Goal: Find specific page/section: Find specific page/section

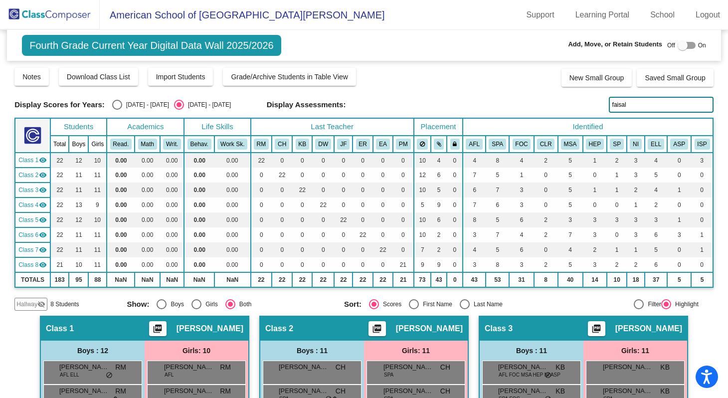
click at [625, 105] on input "faisal" at bounding box center [661, 105] width 105 height 16
type input "f"
type input "mendes"
click at [47, 16] on img at bounding box center [50, 14] width 100 height 29
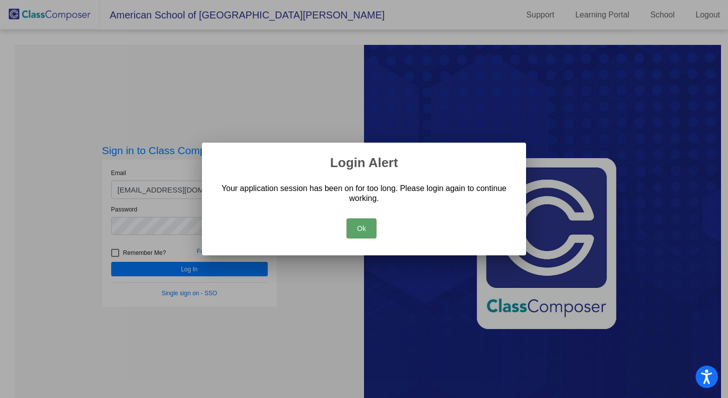
click at [359, 228] on button "Ok" at bounding box center [362, 228] width 30 height 20
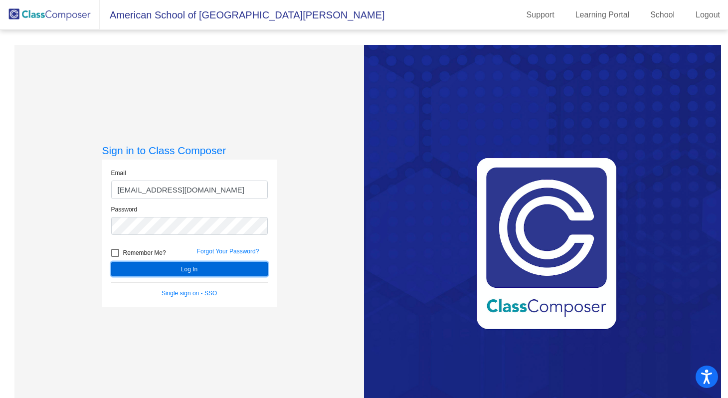
click at [184, 267] on button "Log In" at bounding box center [189, 269] width 157 height 14
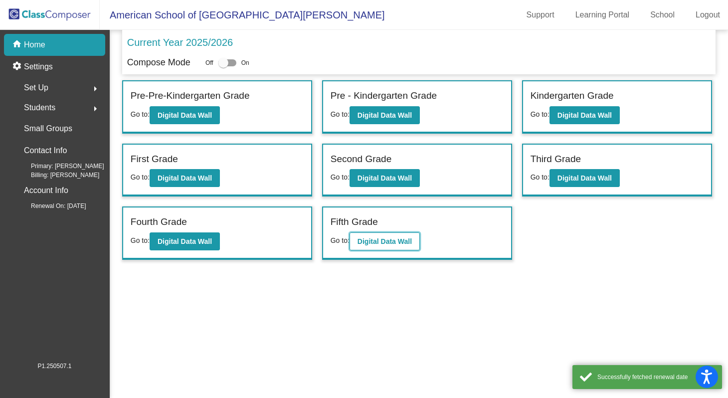
click at [372, 241] on b "Digital Data Wall" at bounding box center [384, 241] width 54 height 8
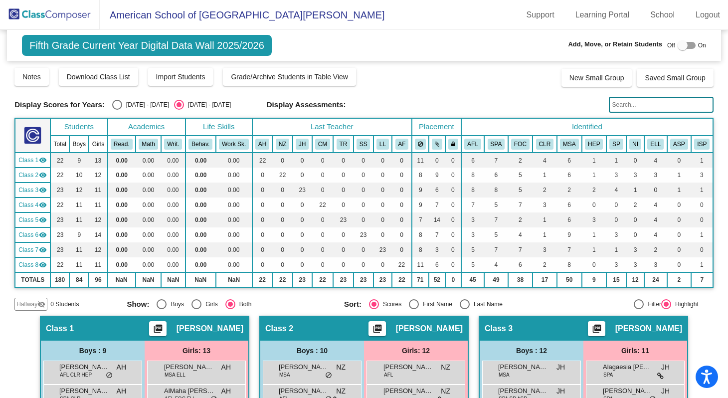
click at [620, 106] on input "text" at bounding box center [661, 105] width 105 height 16
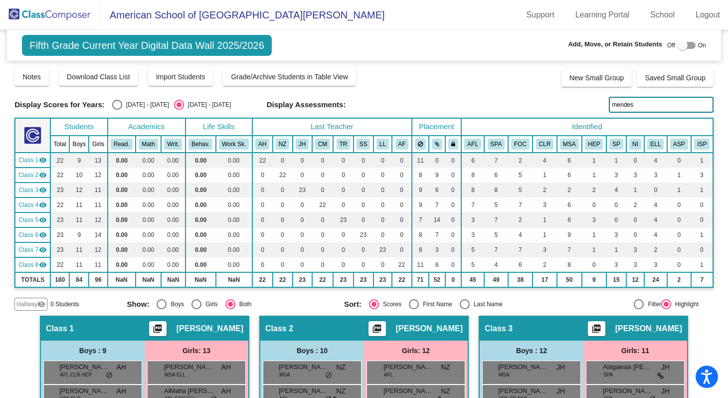
type input "mendes"
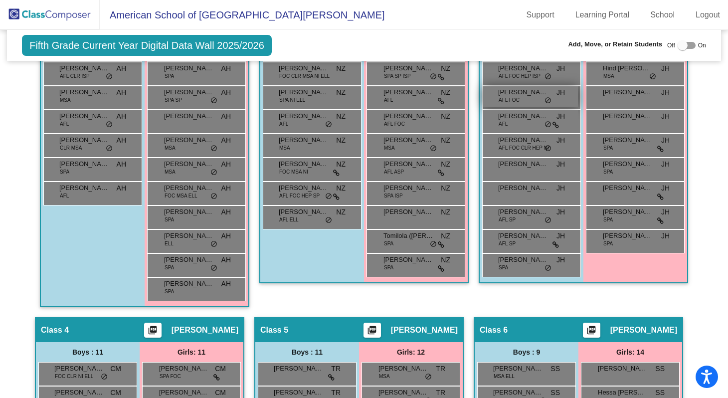
scroll to position [248, 0]
